Goal: Check status

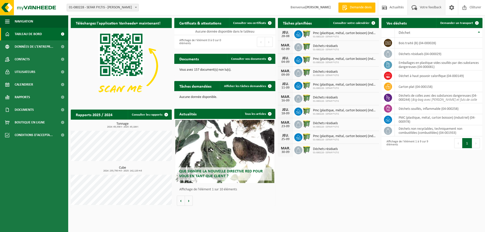
click at [424, 6] on span "Votre feedback" at bounding box center [430, 7] width 24 height 15
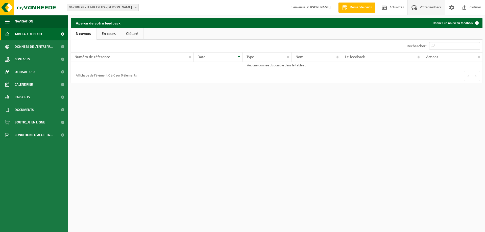
click at [32, 36] on span "Tableau de bord" at bounding box center [28, 34] width 27 height 13
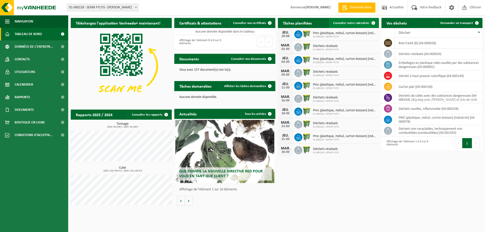
click at [347, 23] on span "Consulter votre calendrier" at bounding box center [351, 22] width 36 height 3
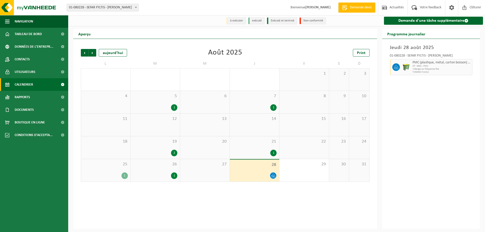
click at [122, 177] on div "1" at bounding box center [124, 175] width 6 height 7
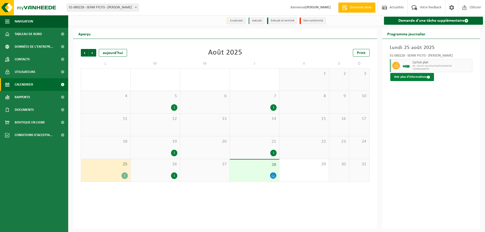
click at [424, 78] on button "Voir plus d'informations" at bounding box center [412, 77] width 44 height 8
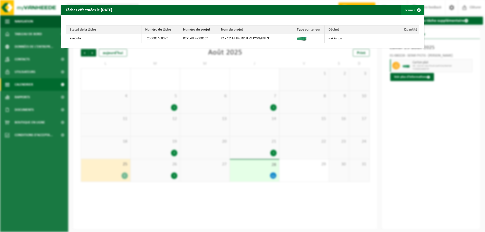
click at [415, 9] on span "button" at bounding box center [419, 10] width 10 height 10
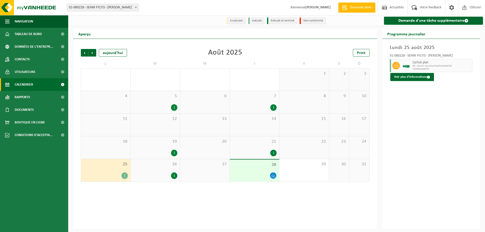
click at [156, 174] on div "1" at bounding box center [155, 175] width 44 height 7
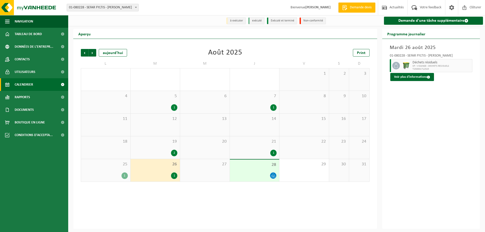
click at [239, 173] on div at bounding box center [254, 175] width 44 height 7
